Goal: Task Accomplishment & Management: Use online tool/utility

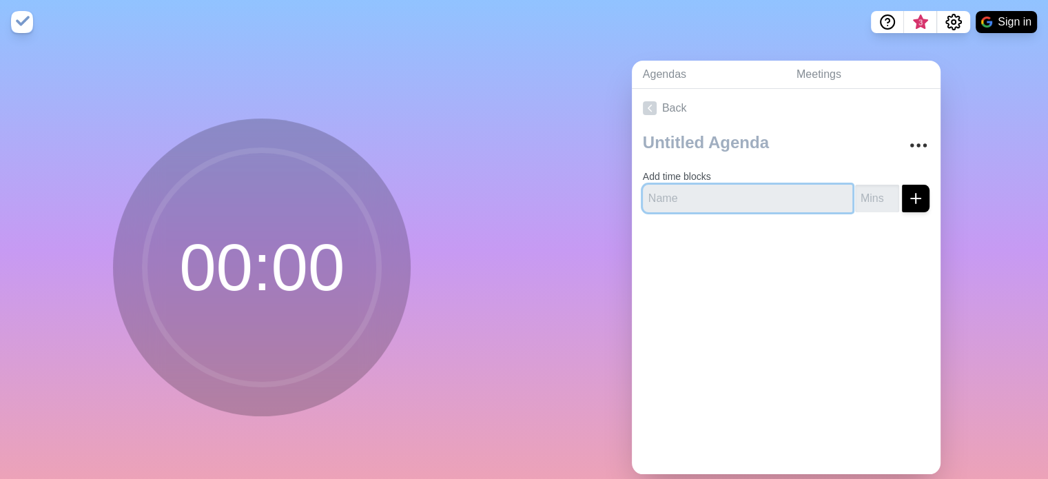
click at [721, 189] on input "text" at bounding box center [747, 199] width 209 height 28
click at [909, 197] on button "submit" at bounding box center [916, 199] width 28 height 28
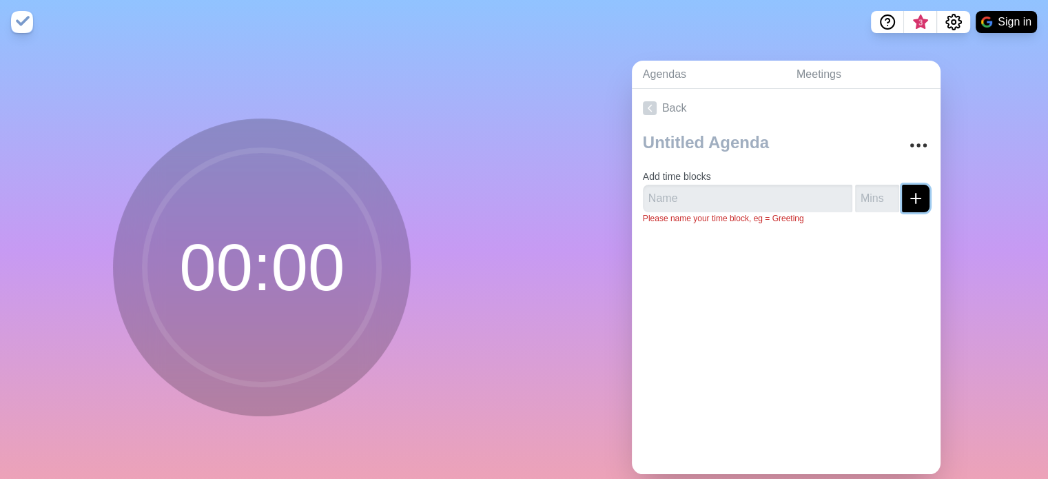
click at [909, 197] on button "submit" at bounding box center [916, 199] width 28 height 28
click at [807, 201] on input "text" at bounding box center [747, 199] width 209 height 28
type input "S"
type input "Saludos"
click at [855, 200] on input "number" at bounding box center [877, 199] width 44 height 28
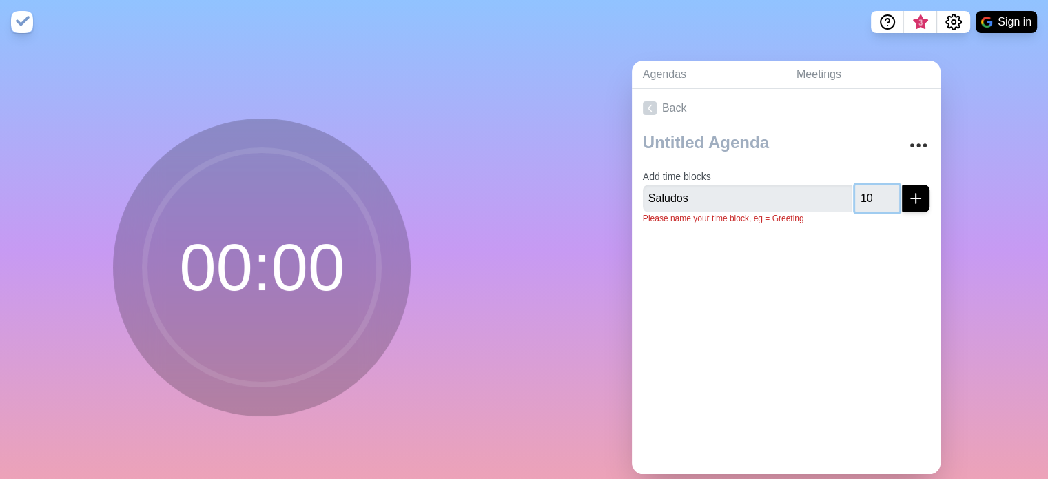
type input "10"
click at [798, 205] on input "Saludos" at bounding box center [747, 199] width 209 height 28
type input "P"
click at [701, 200] on input "text" at bounding box center [747, 199] width 209 height 28
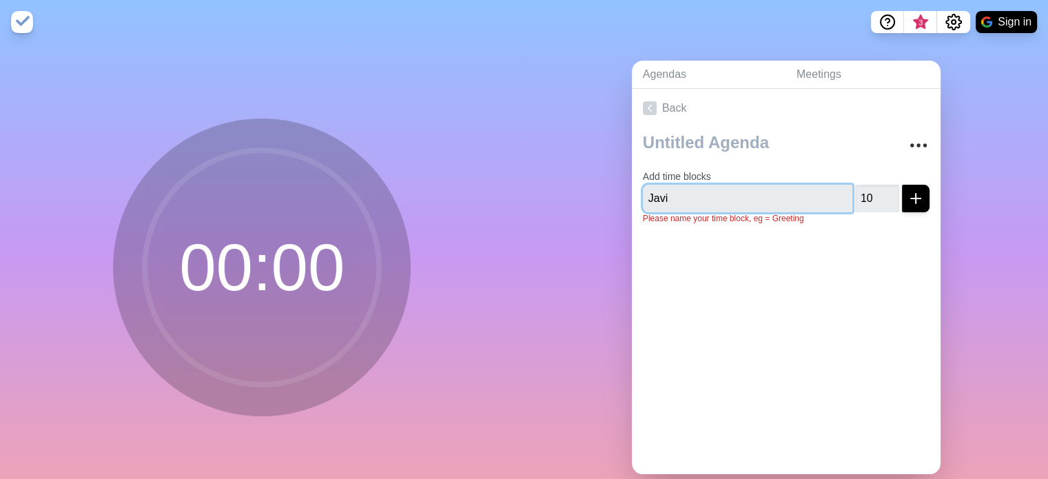
type input "Javi"
click at [907, 194] on icon "submit" at bounding box center [915, 198] width 17 height 17
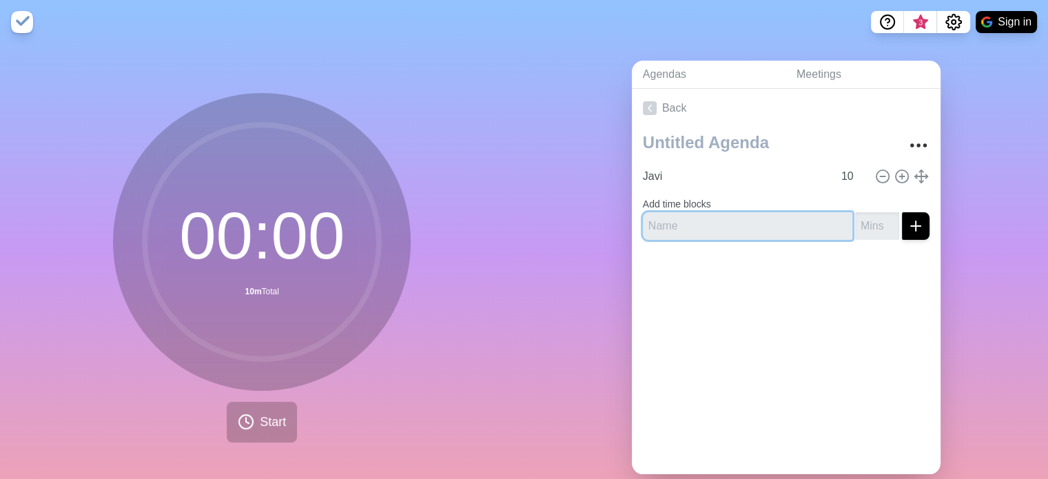
click at [772, 229] on input "text" at bounding box center [747, 226] width 209 height 28
click at [772, 229] on input "Carriers 1" at bounding box center [747, 226] width 209 height 28
click at [679, 223] on input "Carriers 1" at bounding box center [747, 226] width 209 height 28
drag, startPoint x: 697, startPoint y: 222, endPoint x: 609, endPoint y: 235, distance: 89.2
click at [609, 235] on div "Agendas Meetings Back Javi 10 Add time blocks Carriersito 1" at bounding box center [786, 273] width 524 height 458
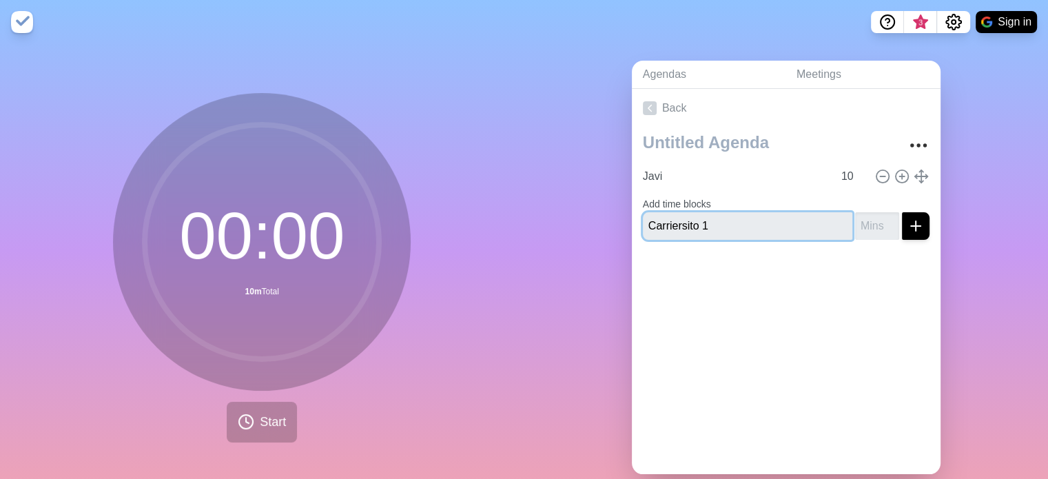
type input "Carriersito 1"
click at [876, 216] on input "number" at bounding box center [877, 226] width 44 height 28
click at [902, 212] on button "submit" at bounding box center [916, 226] width 28 height 28
click at [862, 218] on input "number" at bounding box center [877, 226] width 44 height 28
type input "10"
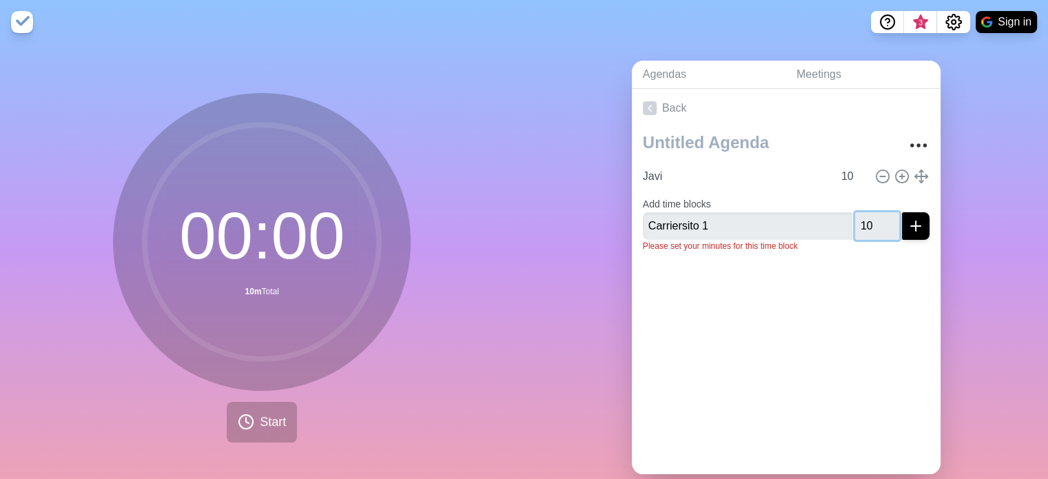
click at [902, 212] on button "submit" at bounding box center [916, 226] width 28 height 28
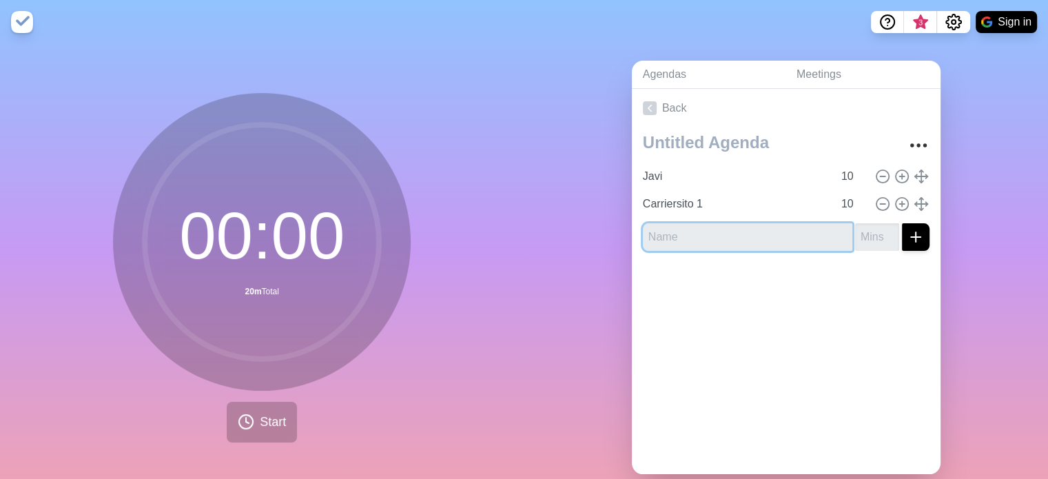
paste input "Carriersito"
type input "Carriersito 2"
click at [838, 238] on div "Carriersito 2" at bounding box center [786, 237] width 287 height 28
click at [855, 238] on input "number" at bounding box center [877, 237] width 44 height 28
type input "10"
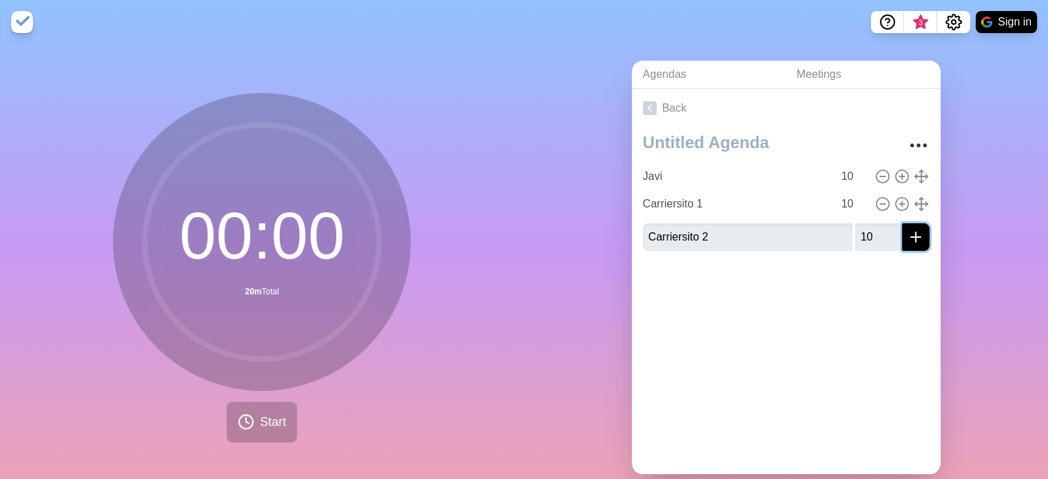
click at [907, 235] on icon "submit" at bounding box center [915, 237] width 17 height 17
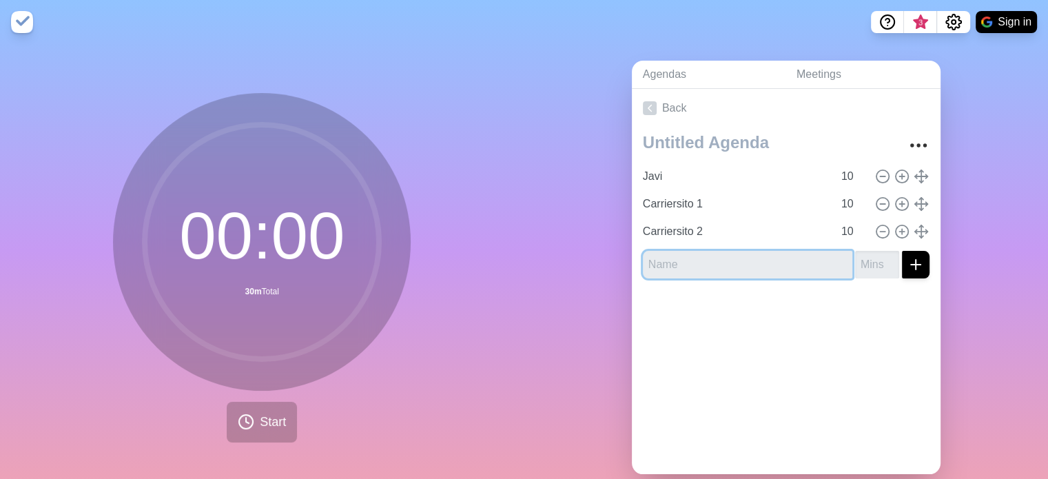
paste input "Carriersito"
type input "Carriersito 3"
click at [855, 267] on input "number" at bounding box center [877, 265] width 44 height 28
type input "10"
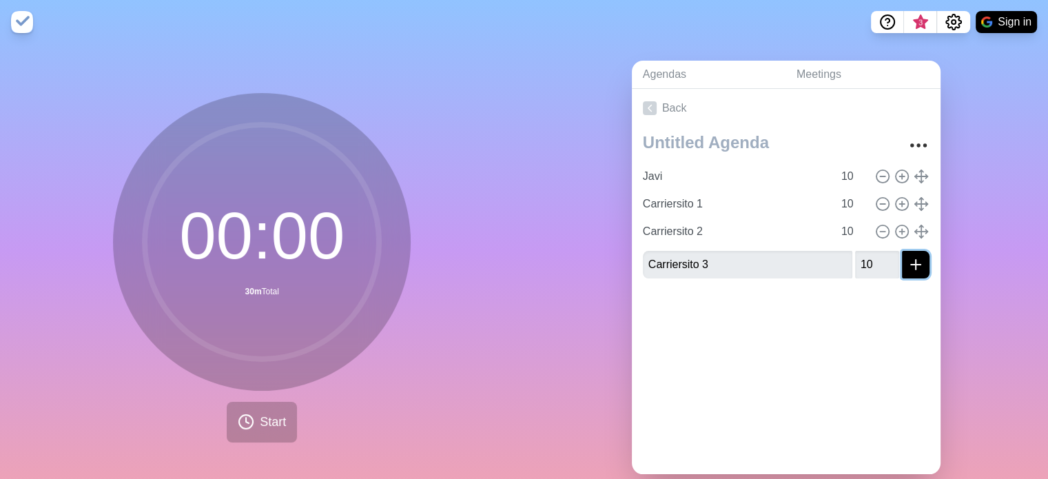
click at [902, 256] on button "submit" at bounding box center [916, 265] width 28 height 28
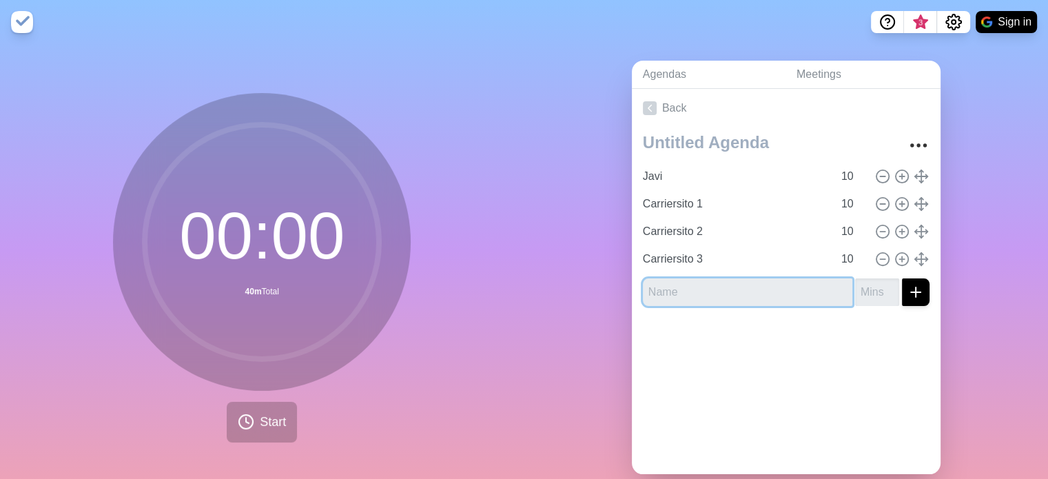
paste input "Carriersito"
type input "Carriersito 4"
click at [869, 289] on input "number" at bounding box center [877, 292] width 44 height 28
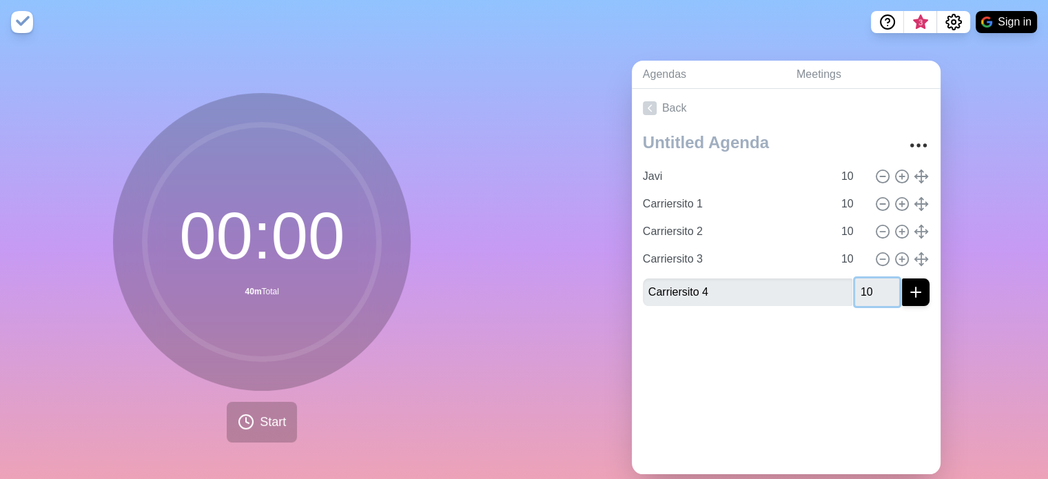
type input "10"
click at [902, 278] on button "submit" at bounding box center [916, 292] width 28 height 28
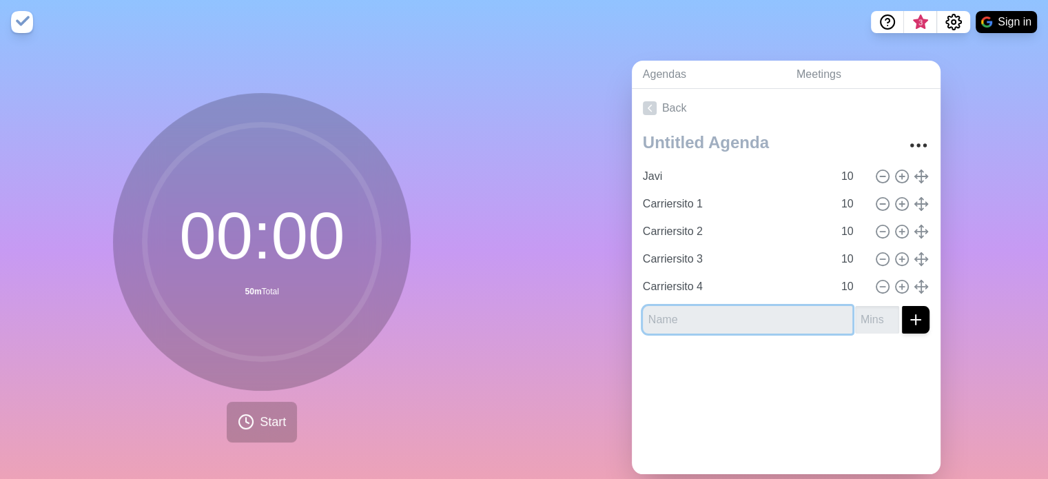
paste input "Carriersito"
type input "Carriersito 5"
click at [855, 319] on input "number" at bounding box center [877, 320] width 44 height 28
paste input "1"
type input "10"
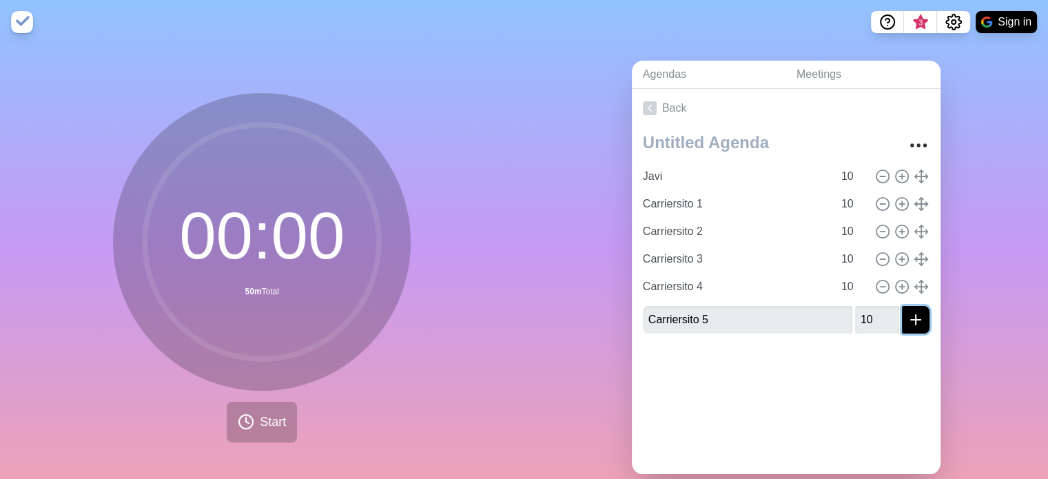
click at [907, 320] on icon "submit" at bounding box center [915, 319] width 17 height 17
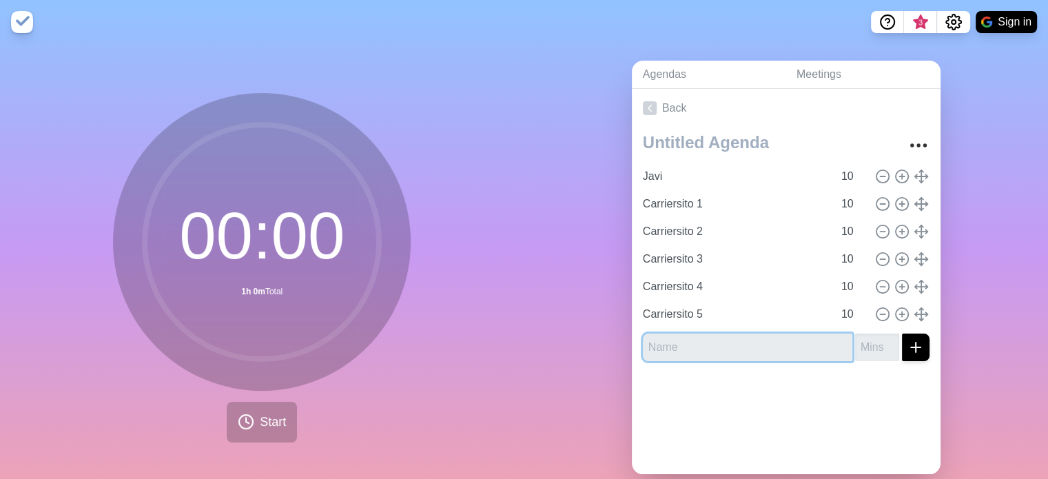
paste input "Carriersito"
type input "Carriersito 6"
click at [855, 347] on input "number" at bounding box center [877, 348] width 44 height 28
type input "10"
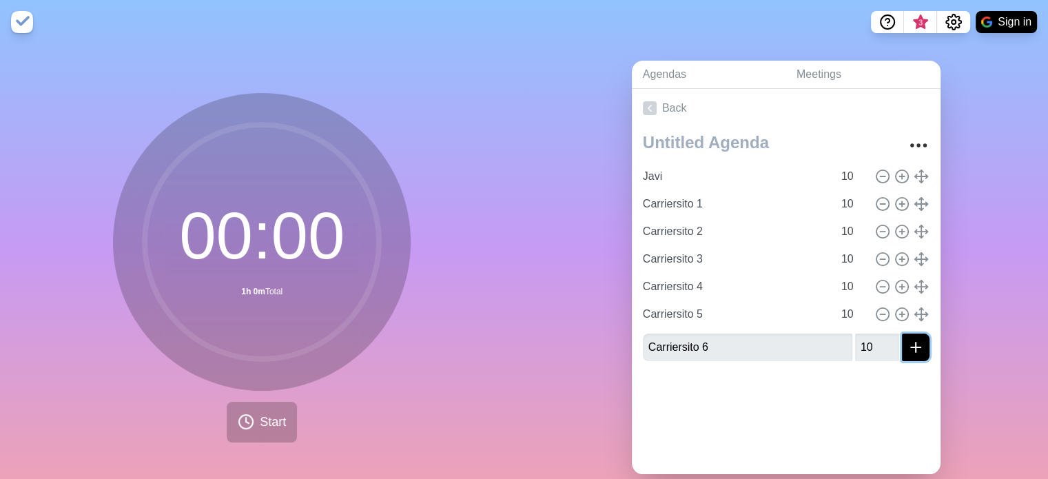
click at [907, 347] on icon "submit" at bounding box center [915, 347] width 17 height 17
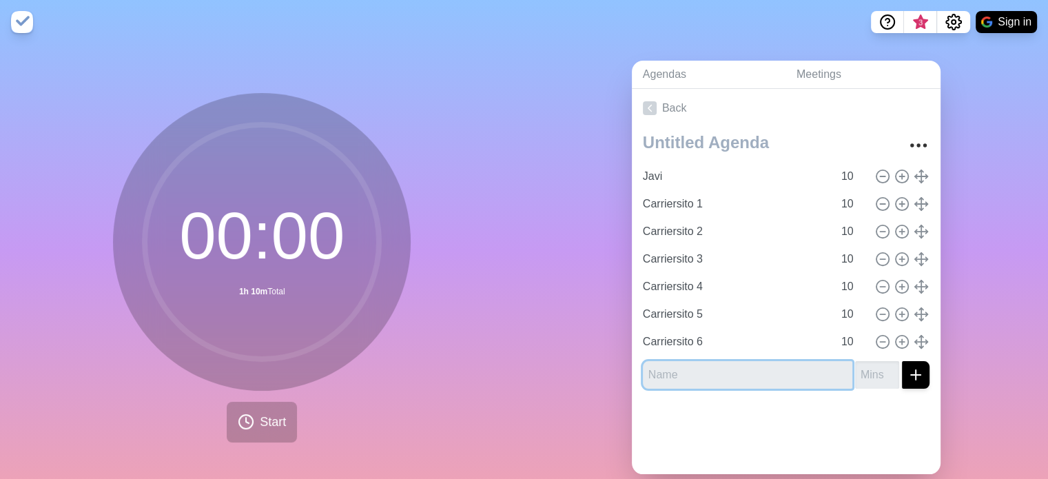
paste input "Carriersito"
type input "Carriersito 7"
click at [857, 375] on input "number" at bounding box center [877, 375] width 44 height 28
type input "10"
click at [902, 377] on button "submit" at bounding box center [916, 375] width 28 height 28
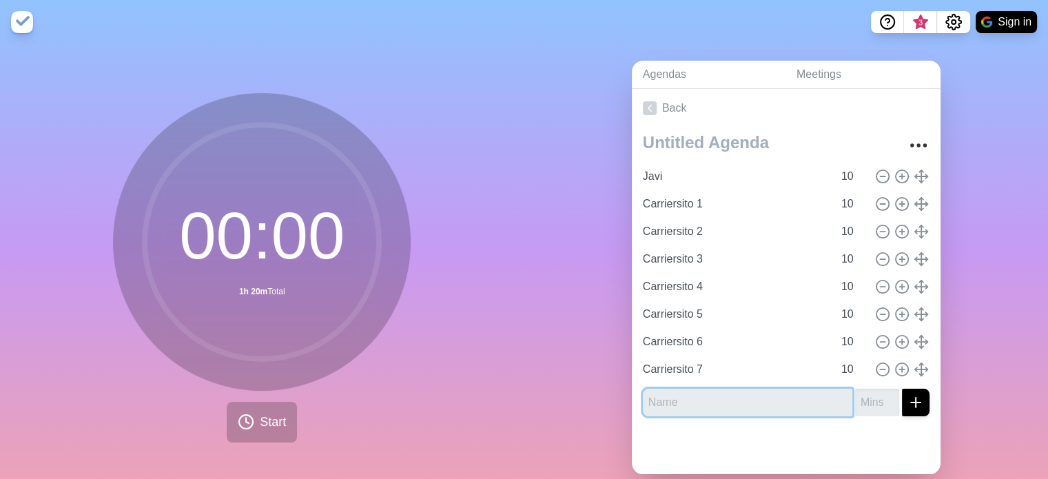
paste input "Carriersito"
click at [706, 402] on input "Carriersito" at bounding box center [747, 403] width 209 height 28
type input "T"
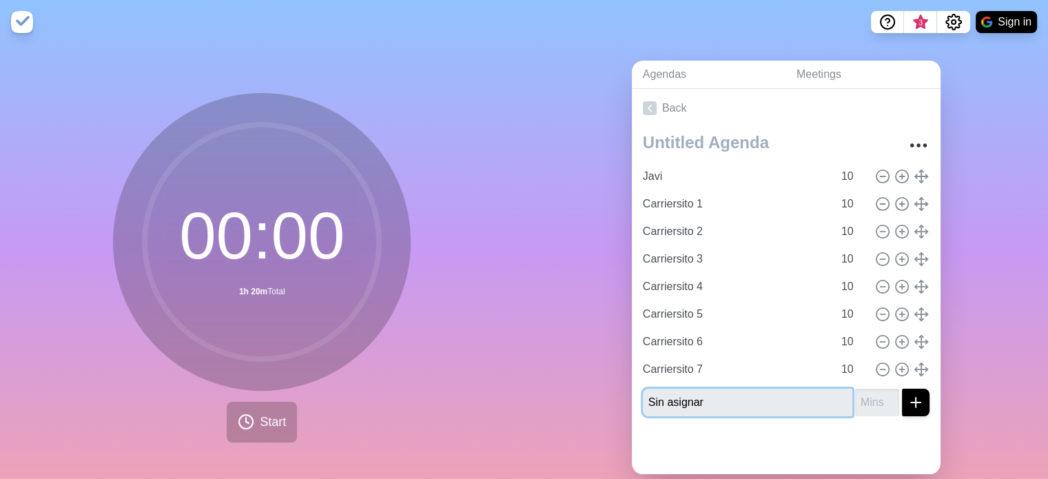
type input "Sin asignar"
click at [855, 400] on input "number" at bounding box center [877, 403] width 44 height 28
type input "10"
click at [907, 395] on icon "submit" at bounding box center [915, 402] width 17 height 17
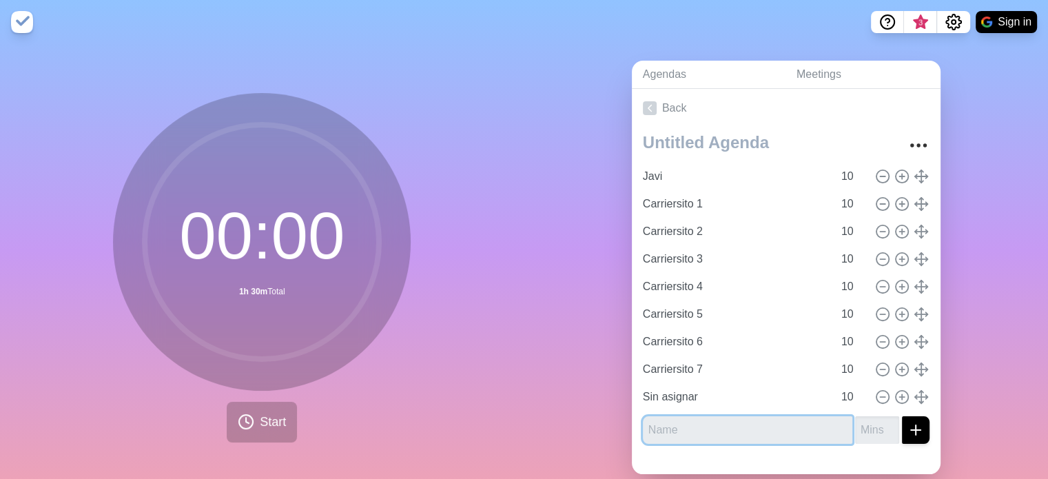
click at [657, 432] on input "text" at bounding box center [747, 430] width 209 height 28
type input "Postdaily"
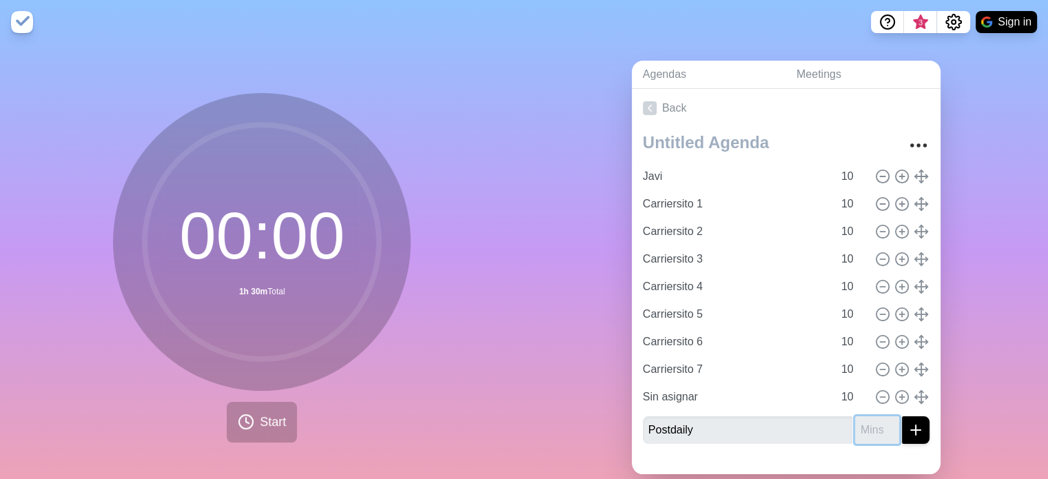
click at [857, 428] on input "number" at bounding box center [877, 430] width 44 height 28
type input "10"
click at [872, 88] on link "Meetings" at bounding box center [863, 75] width 155 height 28
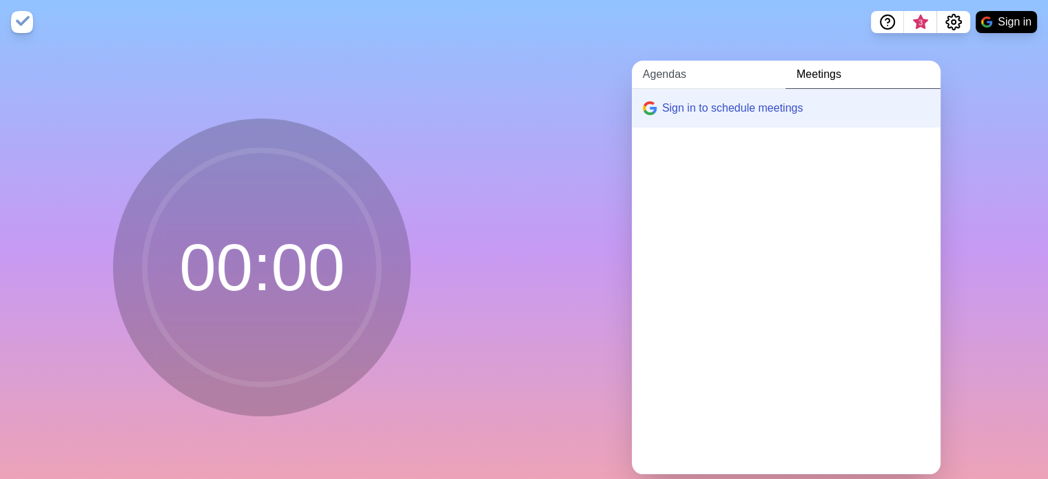
click at [684, 77] on link "Agendas" at bounding box center [709, 75] width 154 height 28
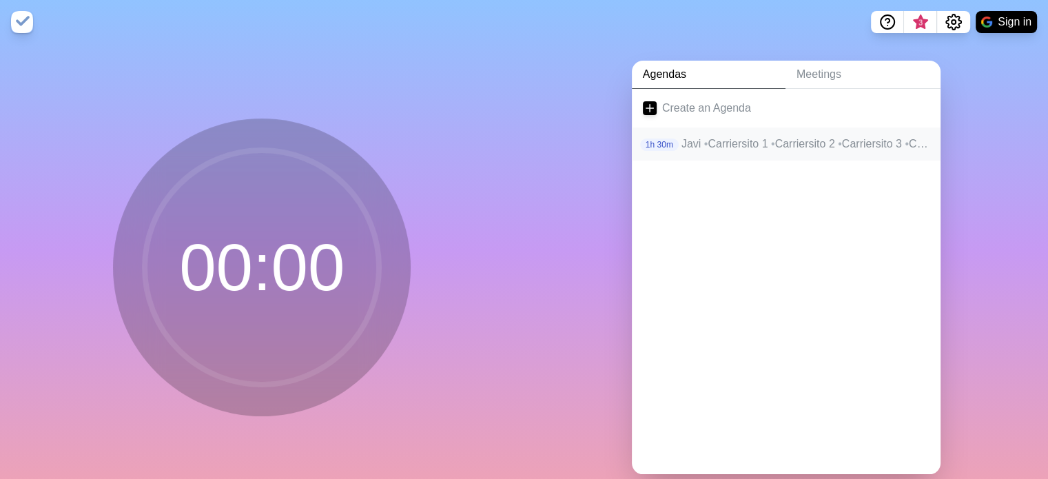
click at [681, 146] on p "Javi • Carriersito 1 • Carriersito 2 • Carriersito 3 • Carriersito 4 • Carriers…" at bounding box center [805, 144] width 248 height 17
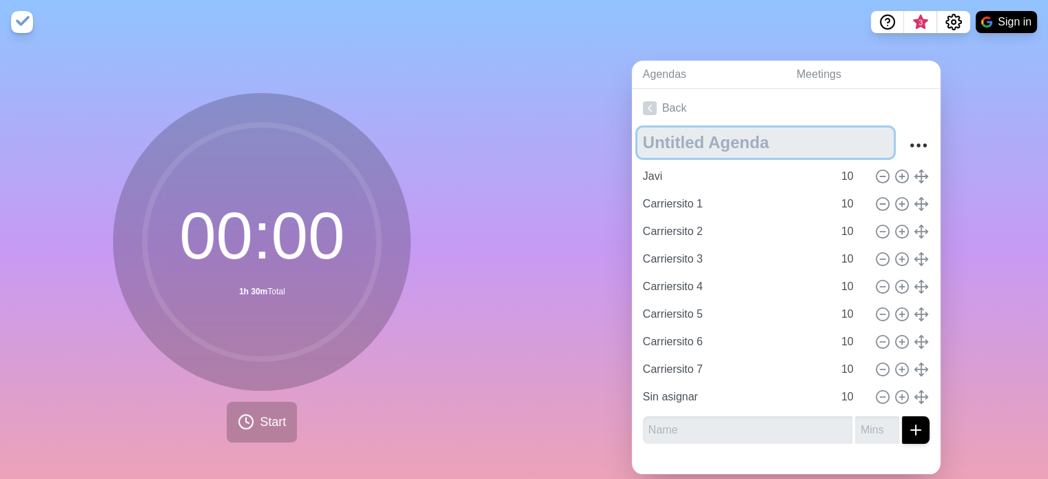
click at [681, 146] on textarea at bounding box center [765, 142] width 256 height 30
type textarea "Planning"
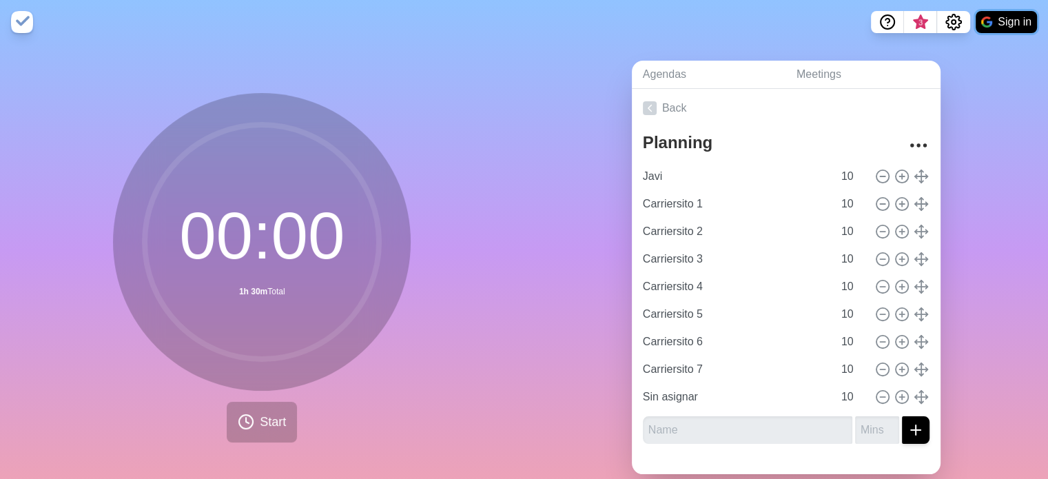
click at [1007, 21] on button "Sign in" at bounding box center [1006, 22] width 61 height 22
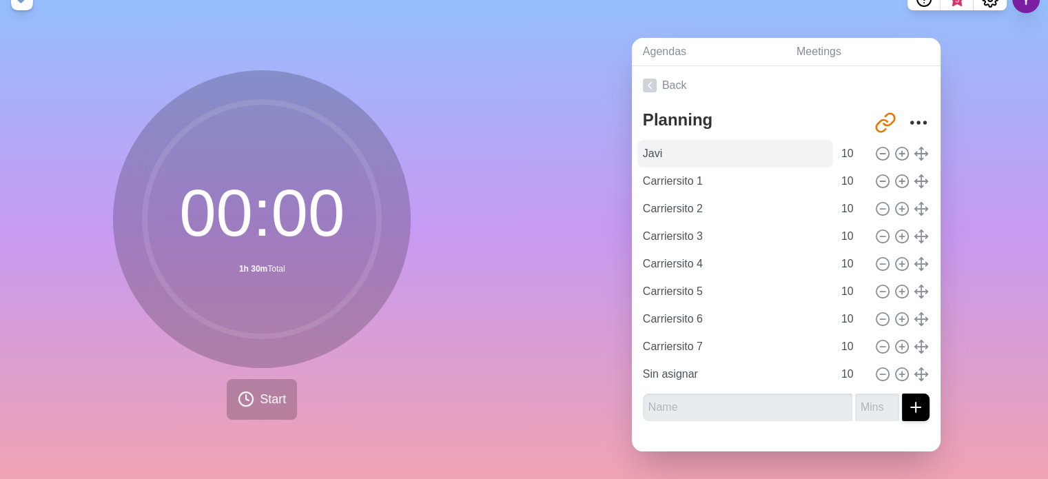
scroll to position [33, 0]
click at [732, 432] on div at bounding box center [786, 441] width 309 height 19
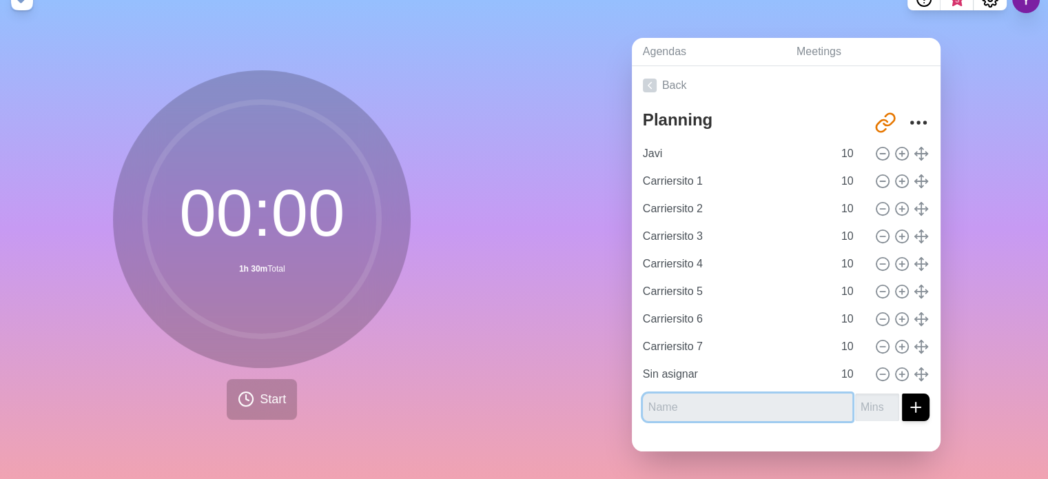
click at [715, 393] on input "text" at bounding box center [747, 407] width 209 height 28
type input "Postdaily"
type input "10"
click at [913, 399] on button "submit" at bounding box center [916, 407] width 28 height 28
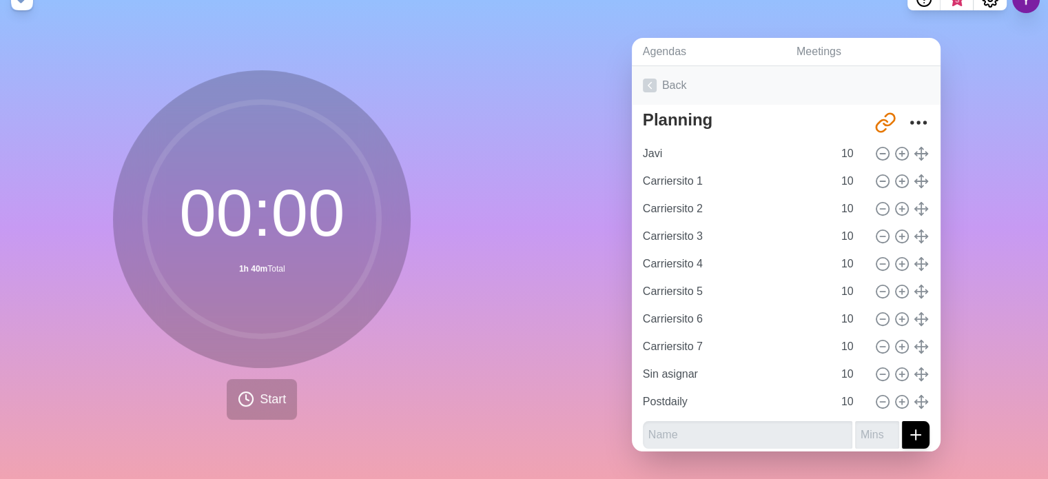
click at [647, 83] on link "Back" at bounding box center [786, 85] width 309 height 39
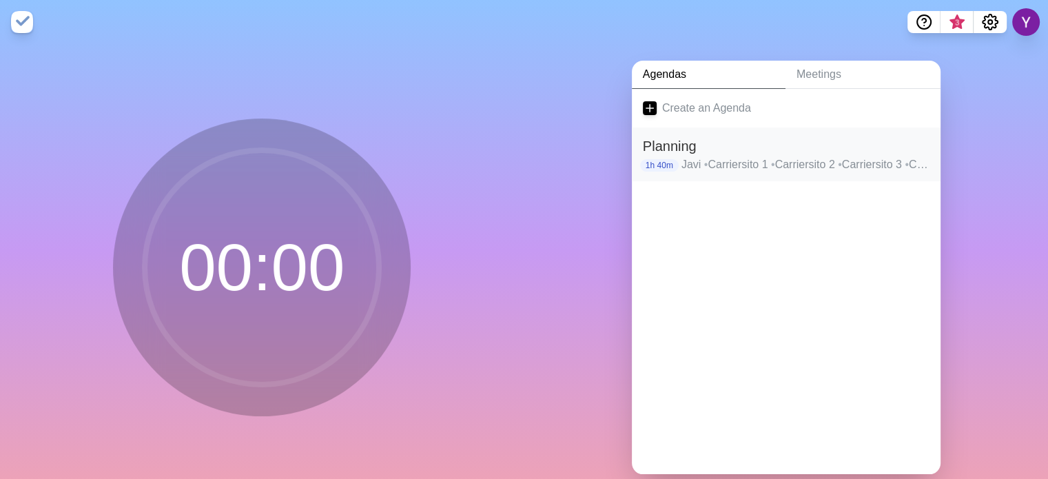
click at [681, 159] on p "Javi • Carriersito 1 • Carriersito 2 • Carriersito 3 • Carriersito 4 • Carriers…" at bounding box center [805, 164] width 248 height 17
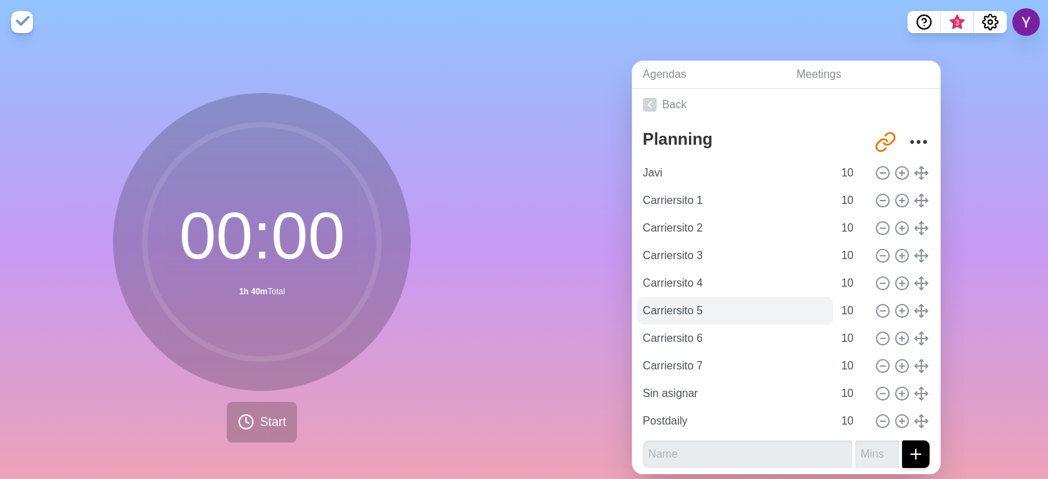
scroll to position [7, 0]
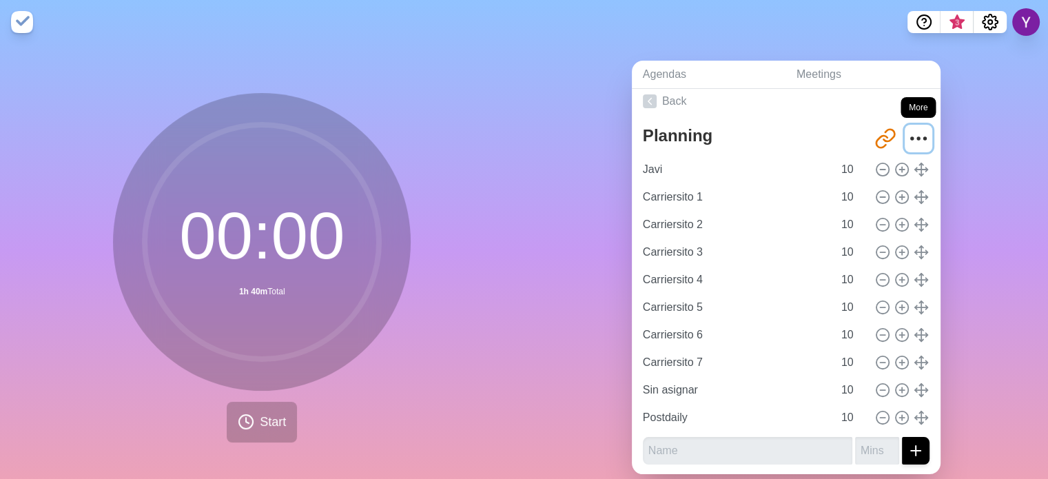
click at [907, 129] on icon "More" at bounding box center [918, 138] width 22 height 22
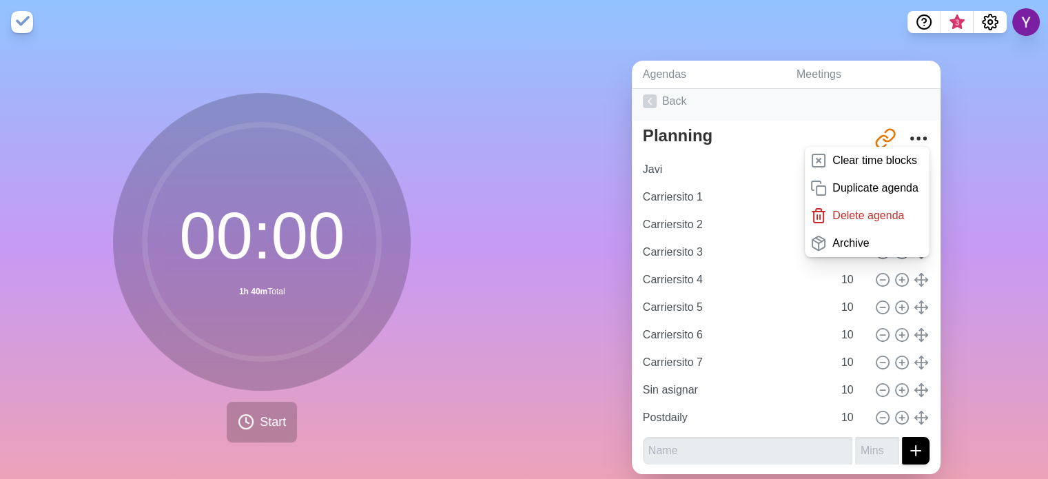
click at [676, 103] on link "Back" at bounding box center [786, 101] width 309 height 39
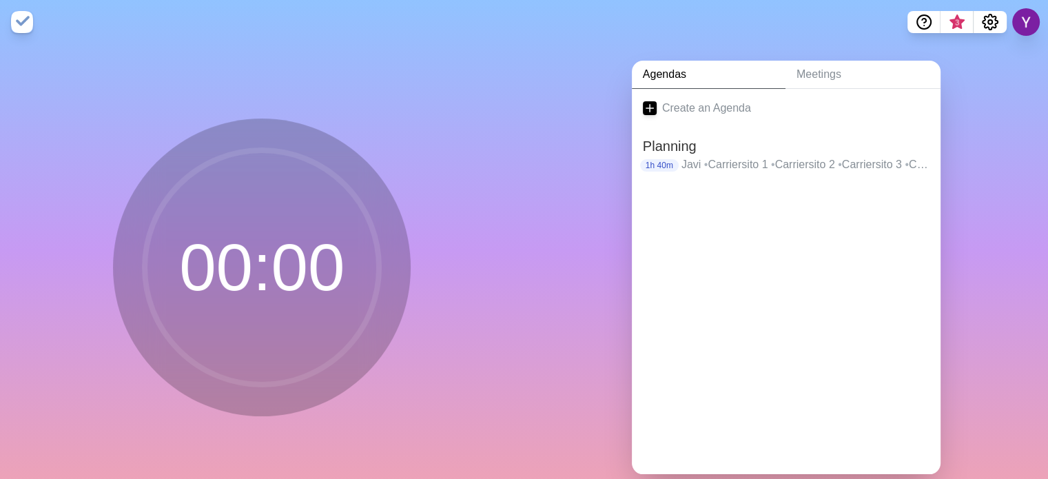
click at [234, 287] on circle at bounding box center [262, 267] width 234 height 234
click at [29, 22] on img at bounding box center [22, 22] width 22 height 22
drag, startPoint x: 646, startPoint y: 154, endPoint x: 653, endPoint y: 137, distance: 18.8
click at [653, 137] on h2 "Planning" at bounding box center [786, 146] width 287 height 21
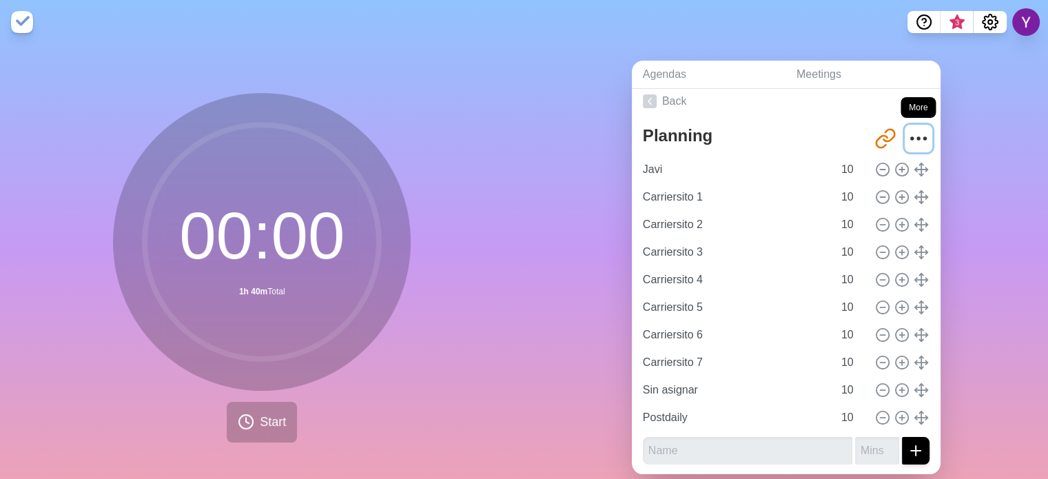
click at [907, 132] on icon "More" at bounding box center [918, 138] width 22 height 22
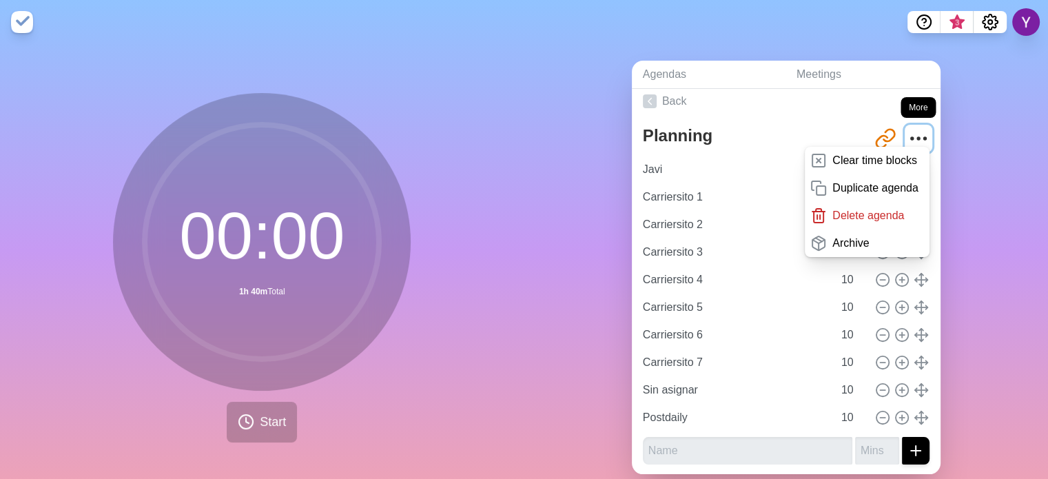
click at [907, 132] on icon "More" at bounding box center [918, 138] width 22 height 22
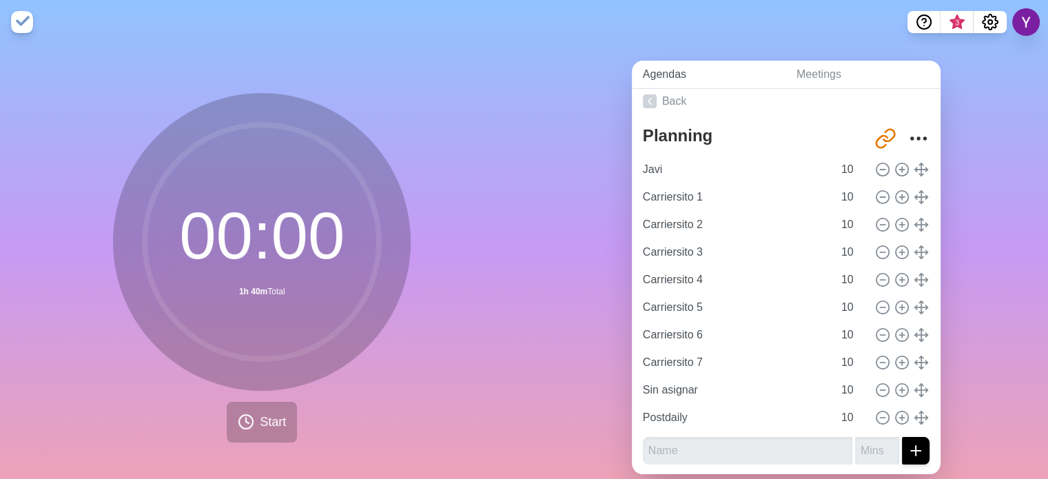
click at [675, 80] on link "Agendas" at bounding box center [709, 75] width 154 height 28
